Goal: Information Seeking & Learning: Learn about a topic

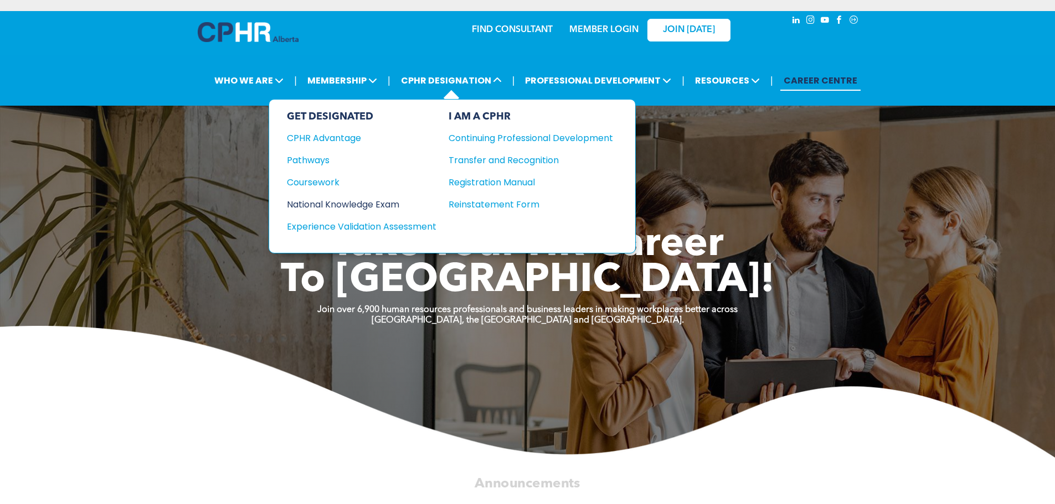
click at [385, 202] on div "National Knowledge Exam" at bounding box center [354, 205] width 135 height 14
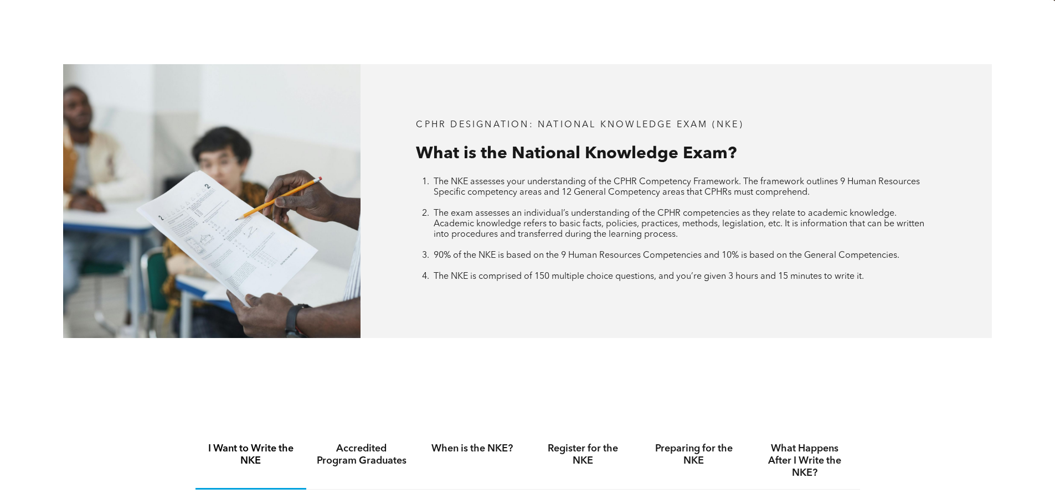
scroll to position [609, 0]
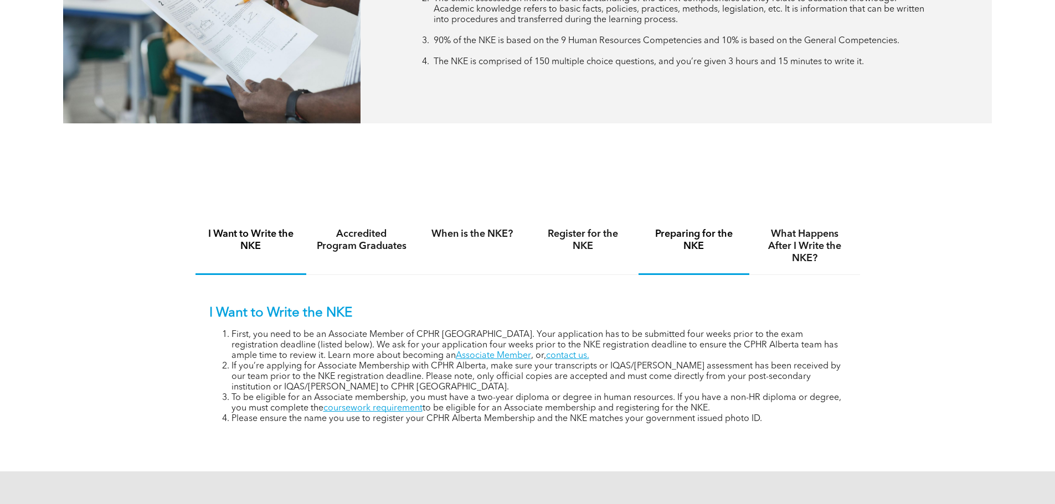
click at [703, 238] on h4 "Preparing for the NKE" at bounding box center [693, 240] width 91 height 24
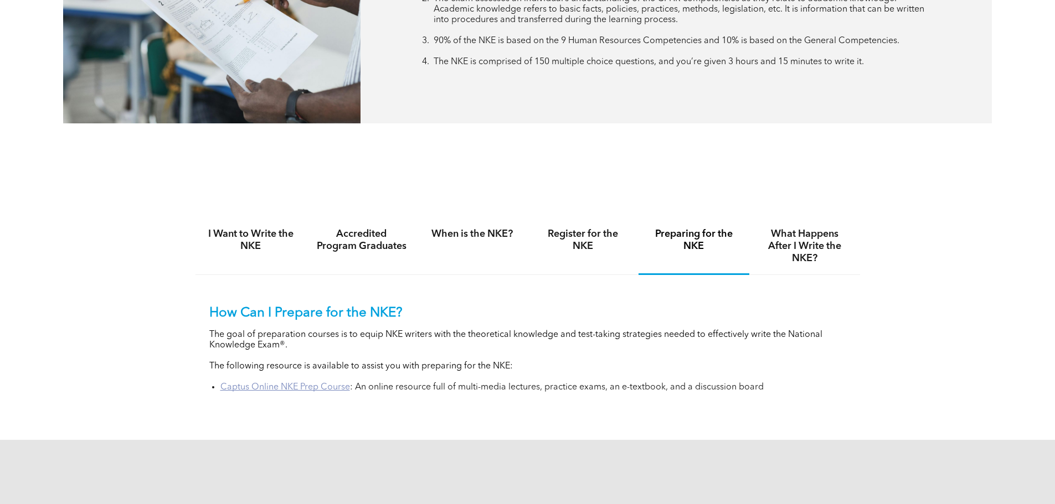
click at [263, 389] on link "Captus Online NKE Prep Course" at bounding box center [285, 387] width 130 height 9
